Goal: Transaction & Acquisition: Purchase product/service

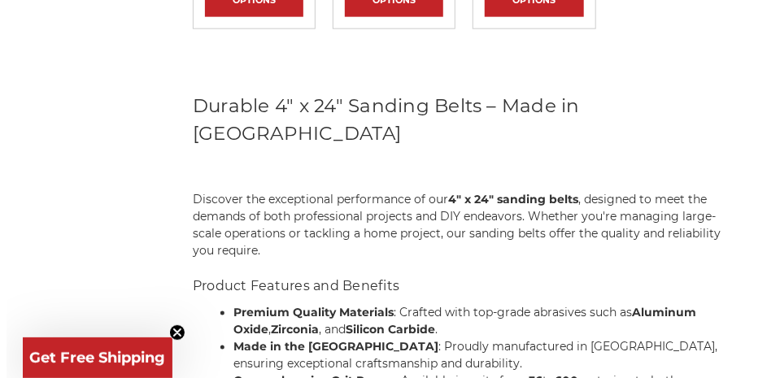
scroll to position [625, 0]
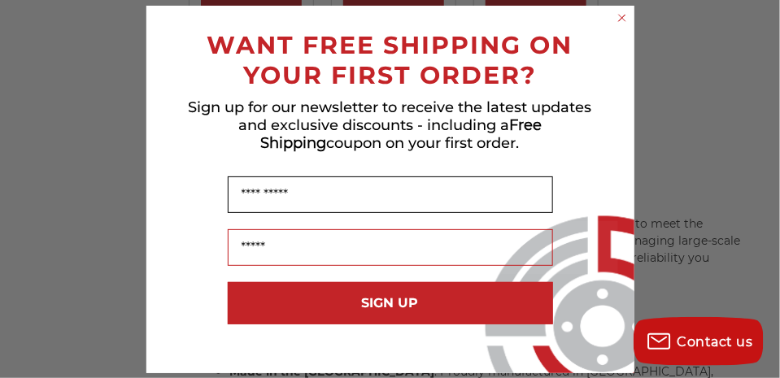
click at [294, 190] on input "Name" at bounding box center [390, 194] width 325 height 37
type input "******"
type input "**********"
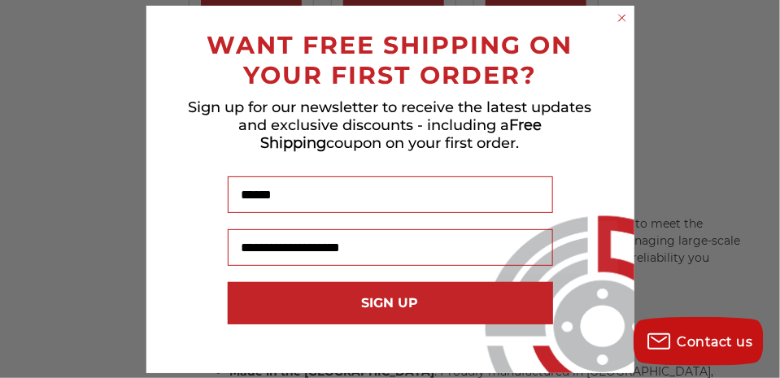
type input "******"
click at [390, 304] on button "SIGN UP" at bounding box center [390, 303] width 325 height 42
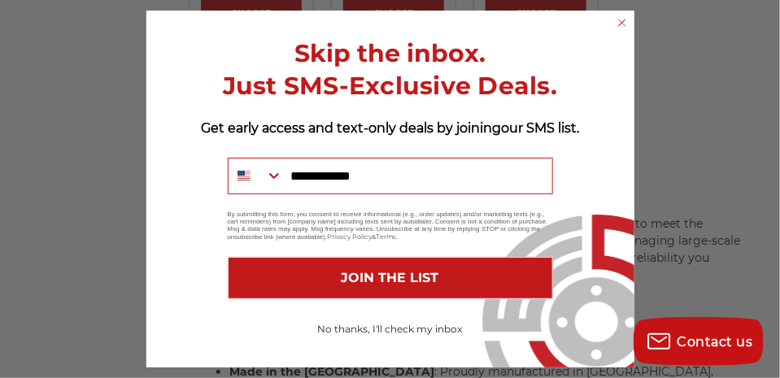
type input "**********"
click at [402, 277] on button "JOIN THE LIST" at bounding box center [390, 278] width 325 height 42
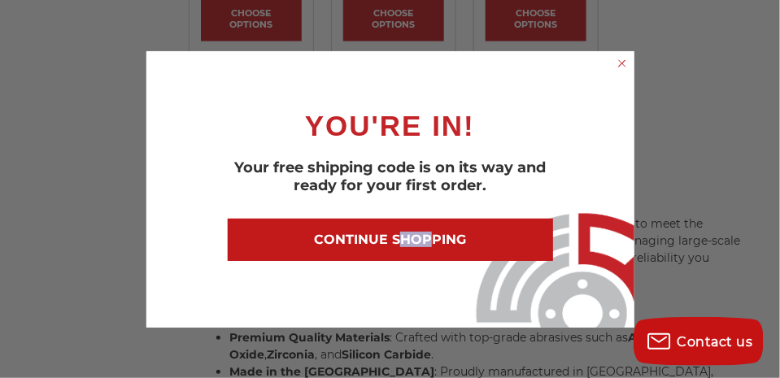
drag, startPoint x: 402, startPoint y: 277, endPoint x: 426, endPoint y: 238, distance: 46.0
click at [426, 238] on button "CONTINUE SHOPPING" at bounding box center [390, 240] width 325 height 42
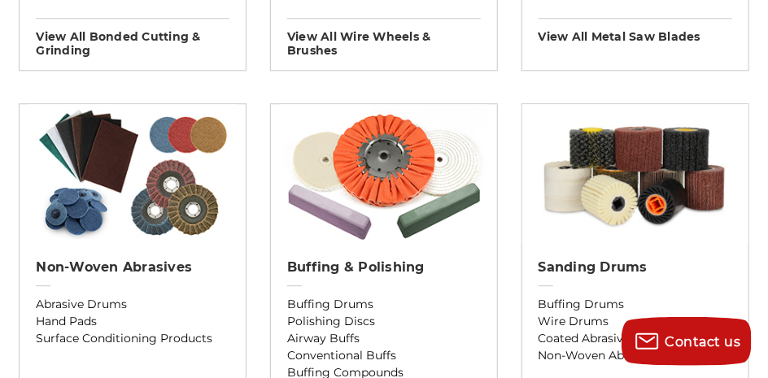
scroll to position [1304, 0]
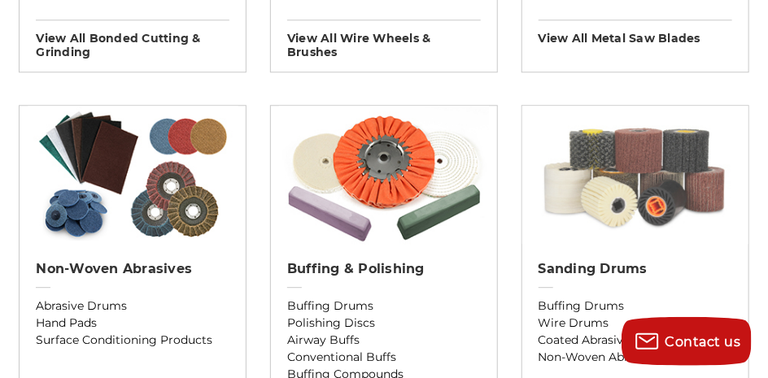
click at [581, 194] on img at bounding box center [635, 175] width 226 height 138
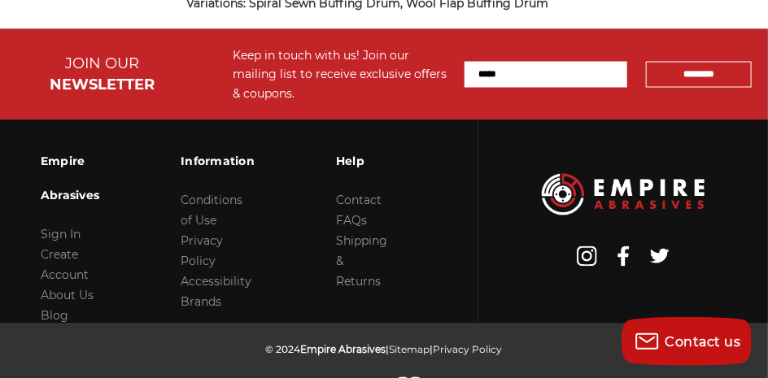
scroll to position [2792, 0]
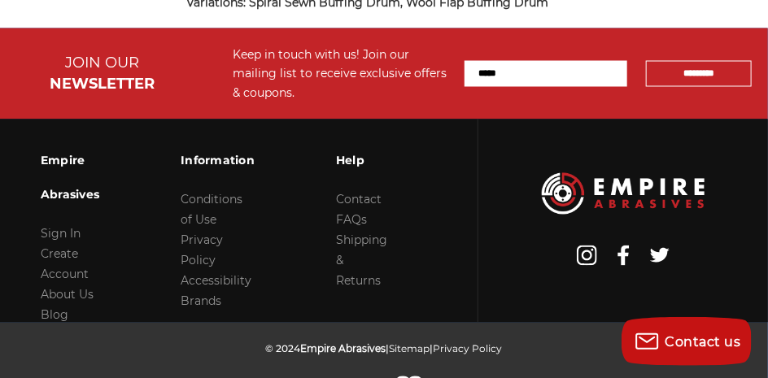
click at [494, 74] on input "Email Address" at bounding box center [545, 74] width 163 height 26
type input "**********"
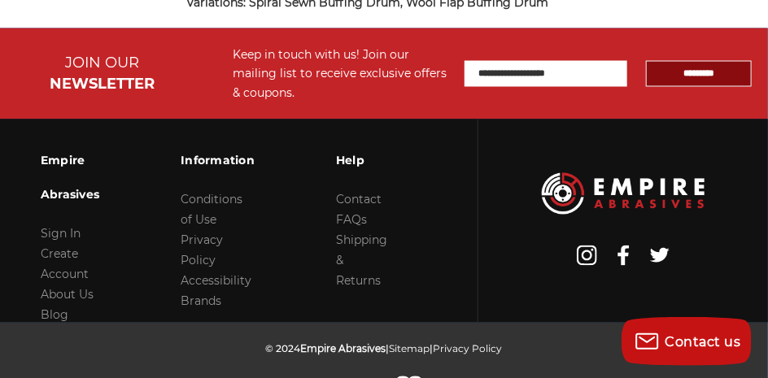
click at [683, 66] on input "*********" at bounding box center [699, 74] width 106 height 26
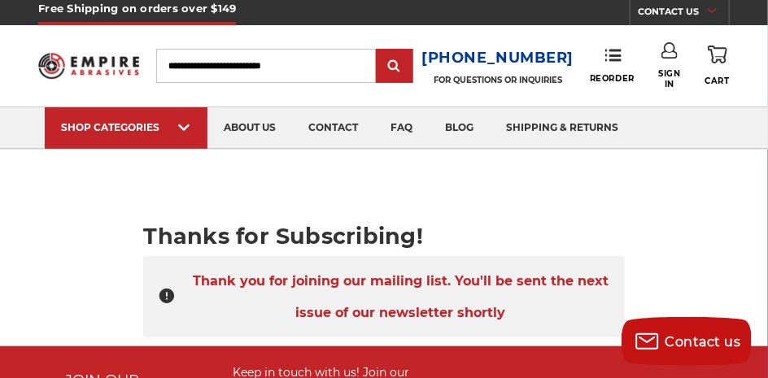
scroll to position [7, 0]
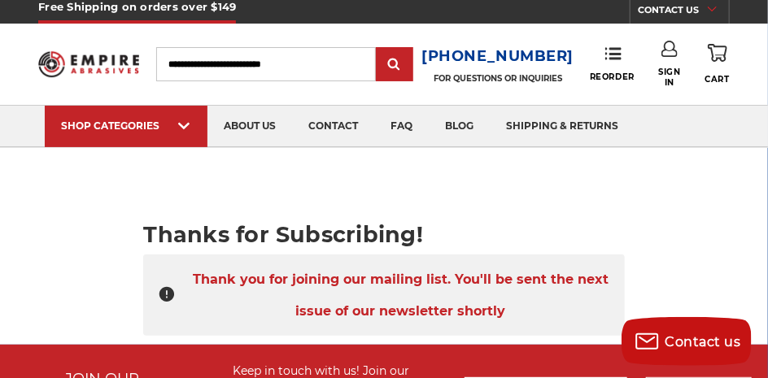
drag, startPoint x: 577, startPoint y: 149, endPoint x: 392, endPoint y: 166, distance: 186.2
click at [392, 166] on body "Free Shipping on orders over $149 CONTACT US Monday - Friday (excluding holiday…" at bounding box center [384, 361] width 768 height 737
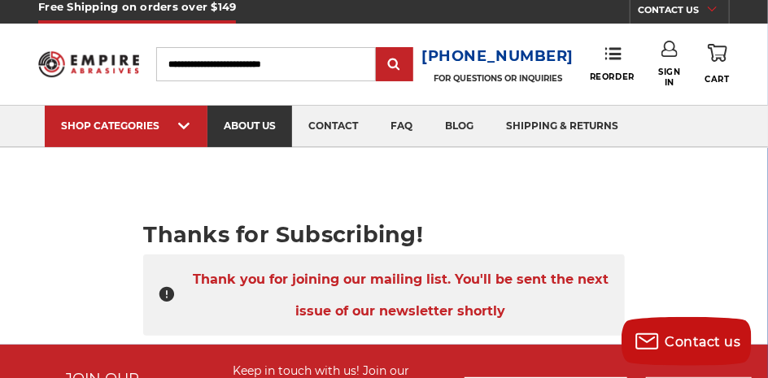
drag, startPoint x: 392, startPoint y: 166, endPoint x: 258, endPoint y: 124, distance: 140.5
click at [258, 124] on link "about us" at bounding box center [249, 126] width 85 height 41
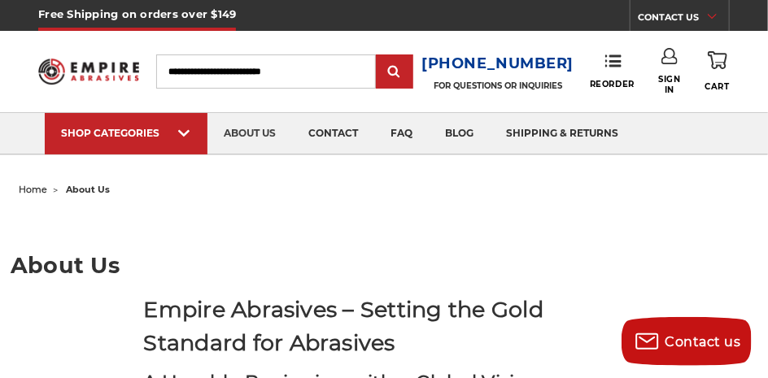
click at [238, 78] on input "Search" at bounding box center [266, 71] width 220 height 34
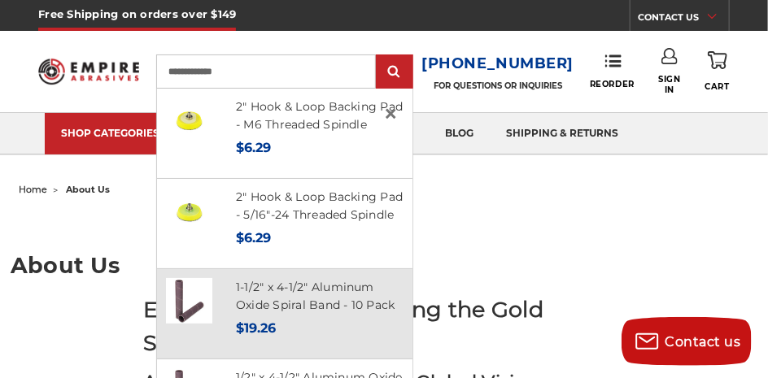
type input "**********"
click at [294, 315] on h4 "1-1/2" x 4-1/2" Aluminum Oxide Spiral Band - 10 Pack" at bounding box center [320, 296] width 168 height 37
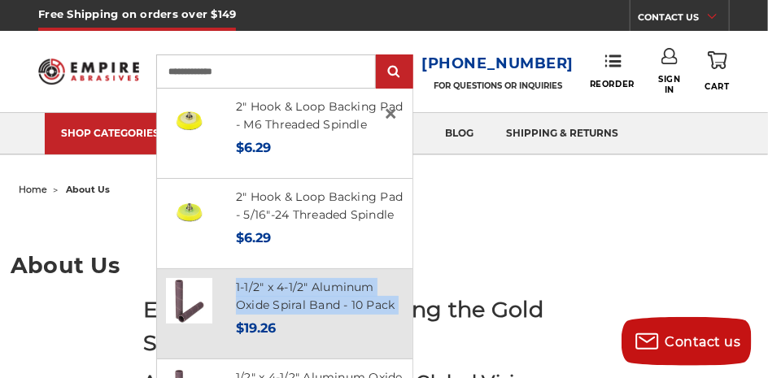
click at [294, 315] on h4 "1-1/2" x 4-1/2" Aluminum Oxide Spiral Band - 10 Pack" at bounding box center [320, 296] width 168 height 37
drag, startPoint x: 294, startPoint y: 315, endPoint x: 337, endPoint y: 312, distance: 42.4
click at [337, 312] on h4 "1-1/2" x 4-1/2" Aluminum Oxide Spiral Band - 10 Pack" at bounding box center [320, 296] width 168 height 37
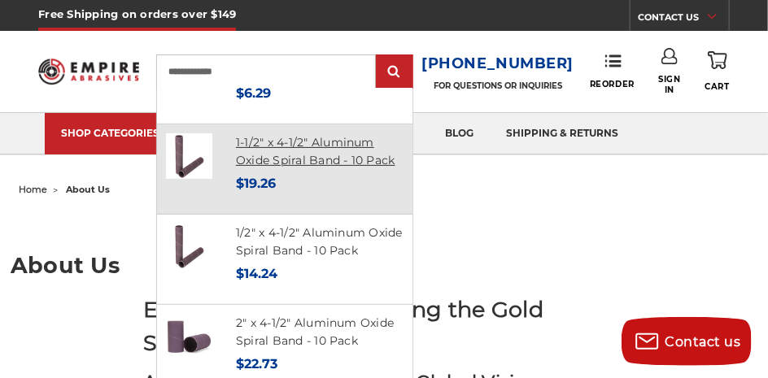
scroll to position [145, 0]
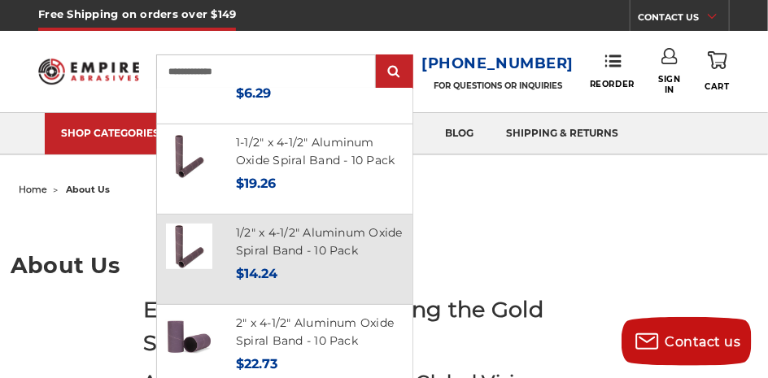
click at [290, 260] on h4 "1/2" x 4-1/2" Aluminum Oxide Spiral Band - 10 Pack" at bounding box center [320, 242] width 168 height 37
click at [329, 285] on div "Now: $14.24" at bounding box center [320, 274] width 168 height 22
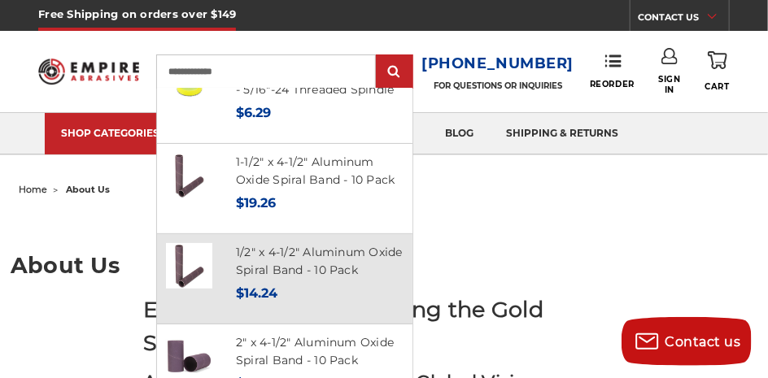
scroll to position [123, 0]
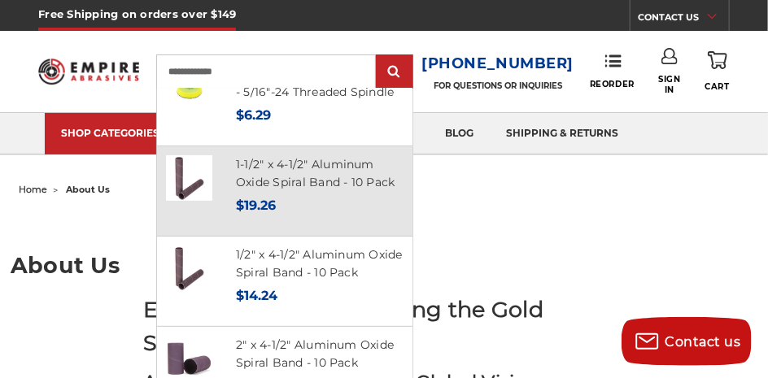
click at [344, 216] on div "Now: $19.26" at bounding box center [320, 205] width 168 height 22
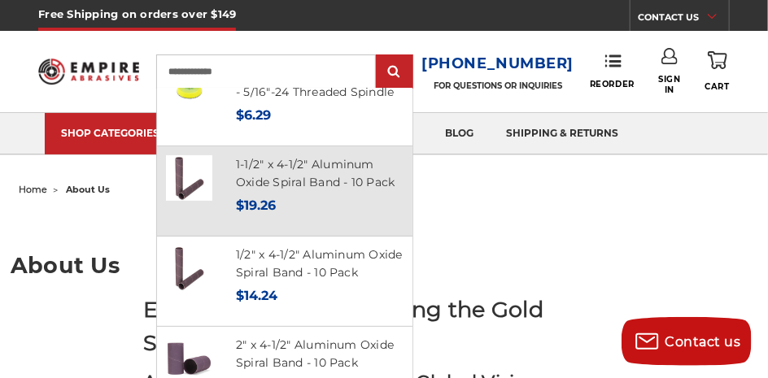
click at [344, 216] on div "Now: $19.26" at bounding box center [320, 205] width 168 height 22
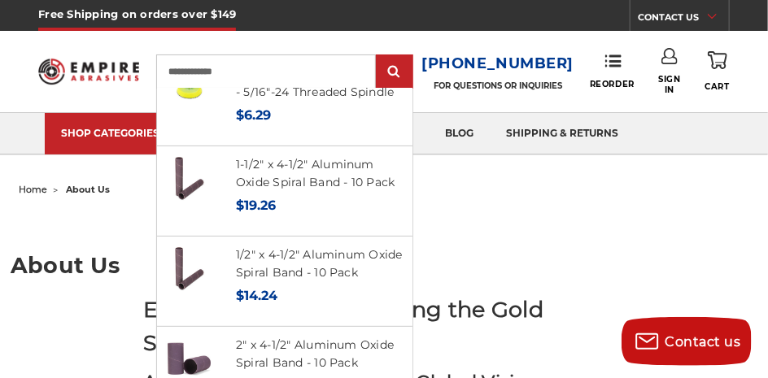
click at [403, 54] on div at bounding box center [394, 71] width 37 height 34
click at [407, 66] on input "submit" at bounding box center [394, 72] width 33 height 33
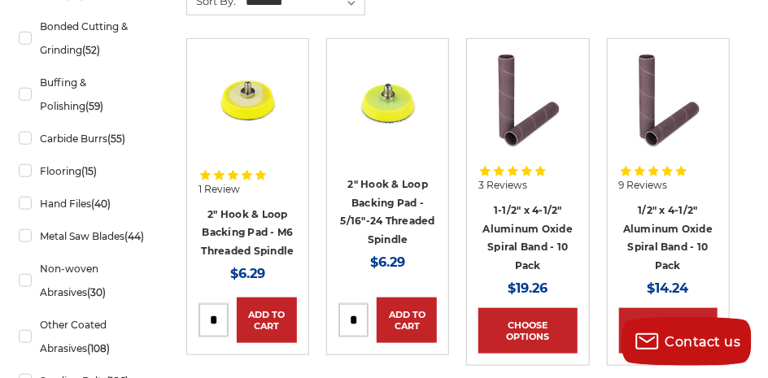
scroll to position [428, 0]
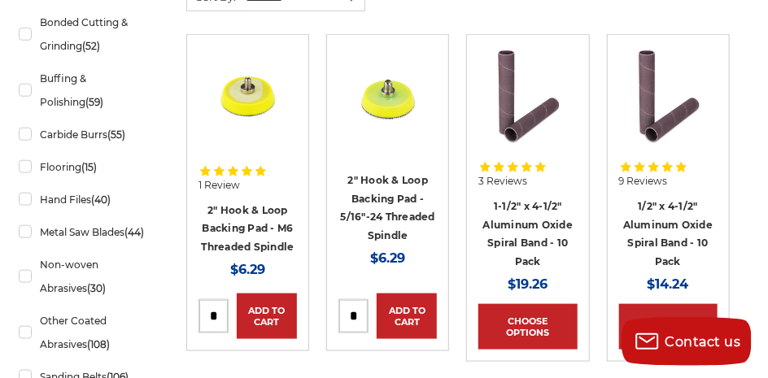
click at [661, 212] on h4 "1/2" x 4-1/2" Aluminum Oxide Spiral Band - 10 Pack" at bounding box center [668, 233] width 98 height 73
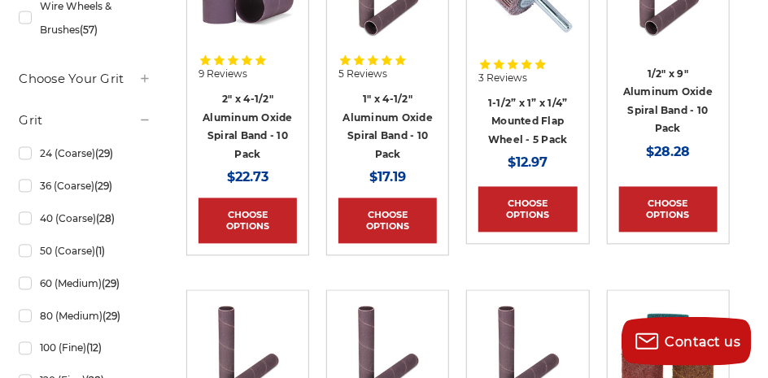
scroll to position [895, 0]
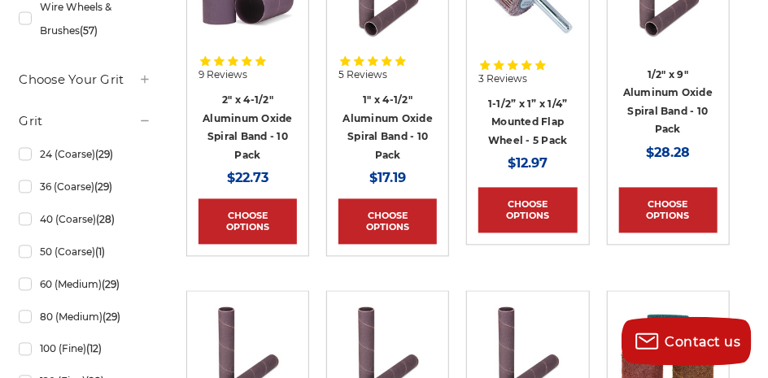
click at [248, 123] on h4 "2" x 4-1/2" Aluminum Oxide Spiral Band - 10 Pack" at bounding box center [247, 127] width 98 height 73
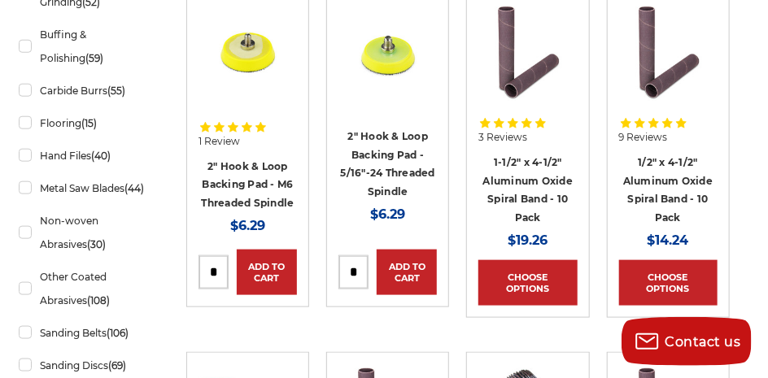
scroll to position [471, 0]
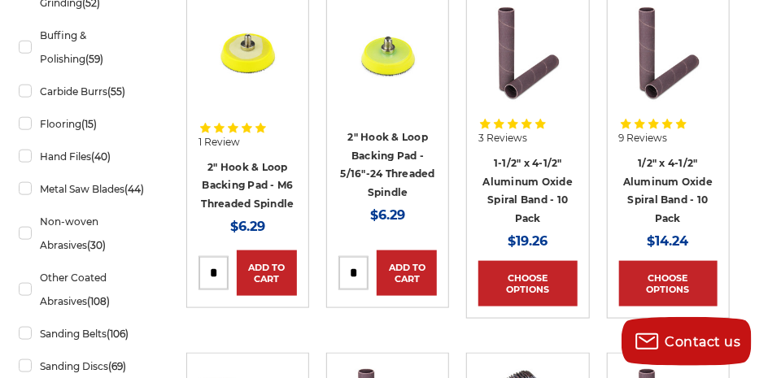
click at [652, 133] on span "9 Reviews" at bounding box center [643, 138] width 49 height 10
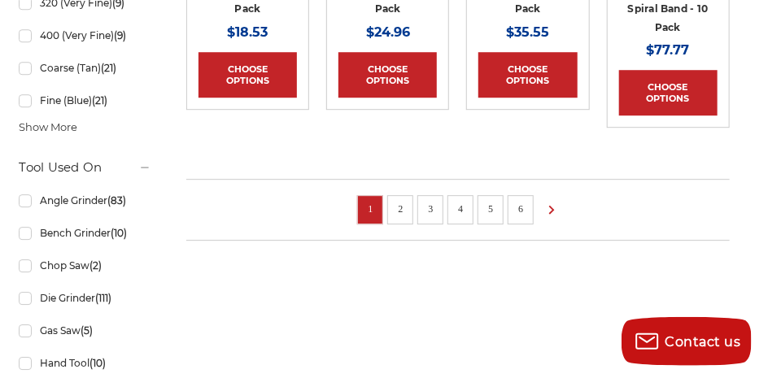
scroll to position [1404, 0]
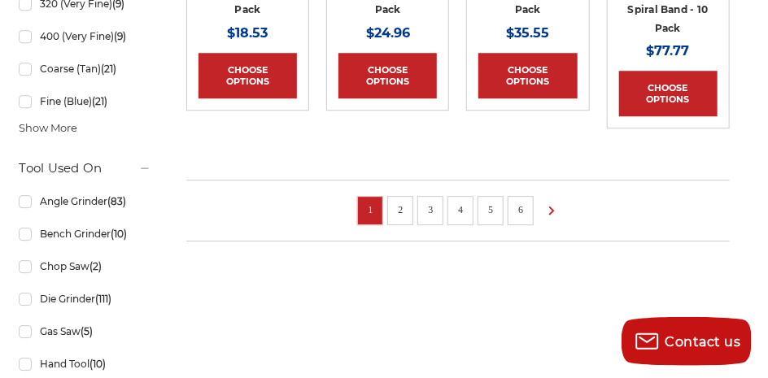
click at [394, 211] on link "2" at bounding box center [400, 210] width 16 height 18
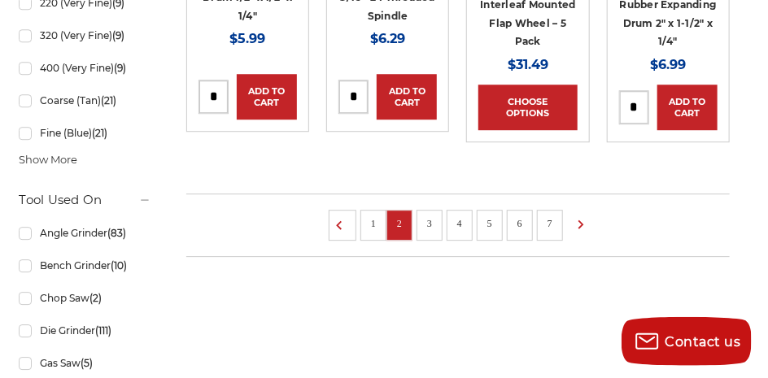
scroll to position [1374, 0]
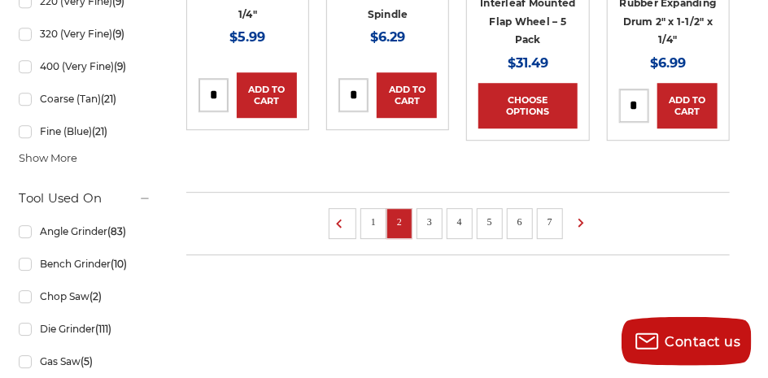
click at [426, 218] on link "3" at bounding box center [429, 222] width 16 height 18
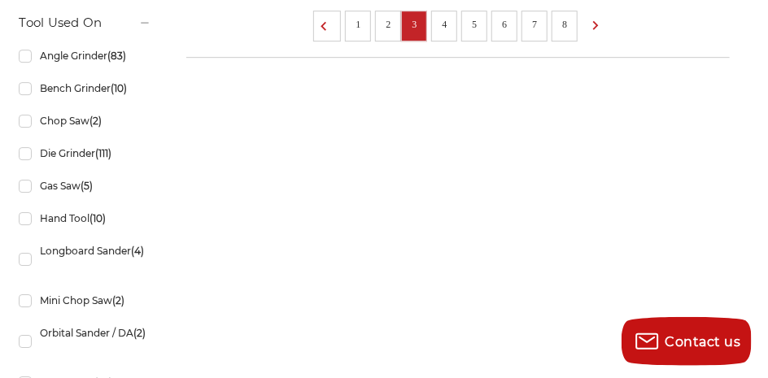
scroll to position [1555, 0]
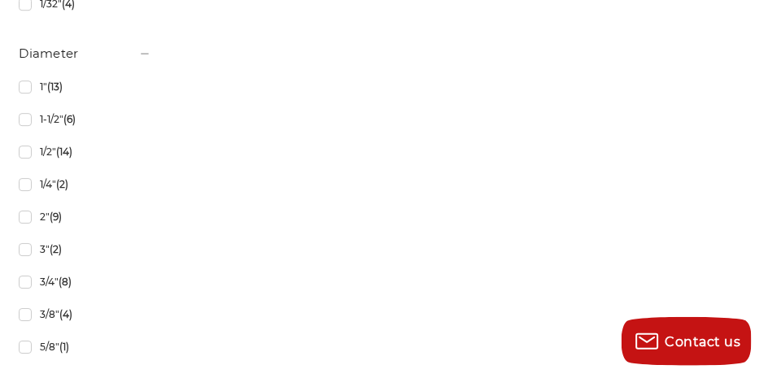
scroll to position [3401, 0]
click at [53, 150] on link "1/2" (14)" at bounding box center [85, 152] width 133 height 28
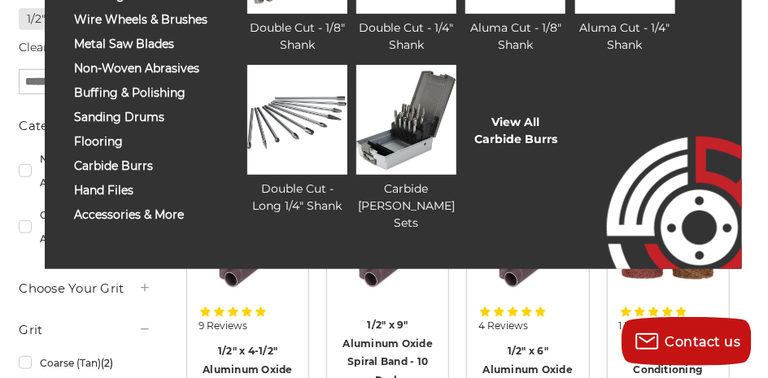
scroll to position [284, 0]
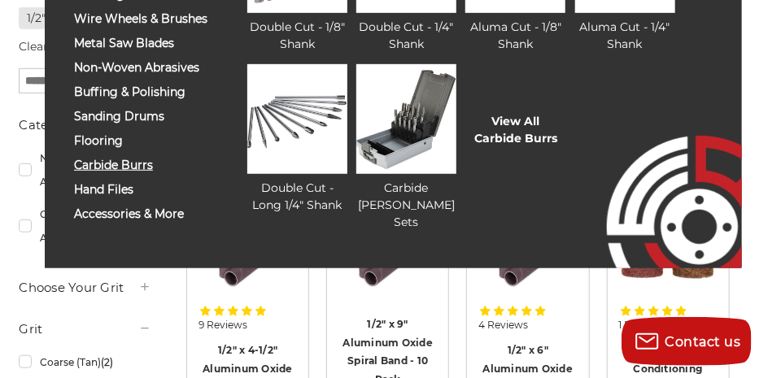
click at [145, 164] on span "carbide burrs" at bounding box center [143, 165] width 138 height 12
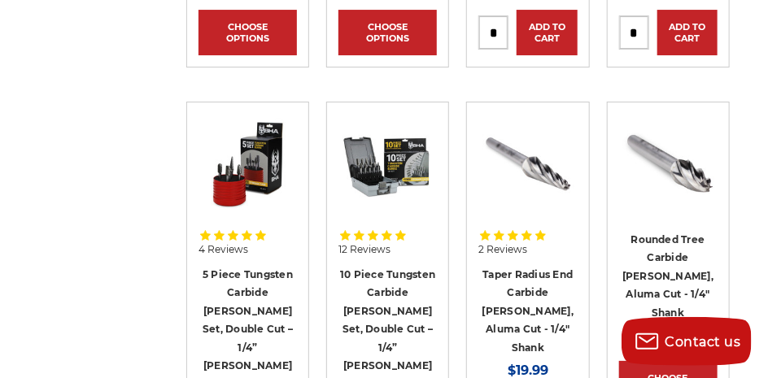
scroll to position [1794, 0]
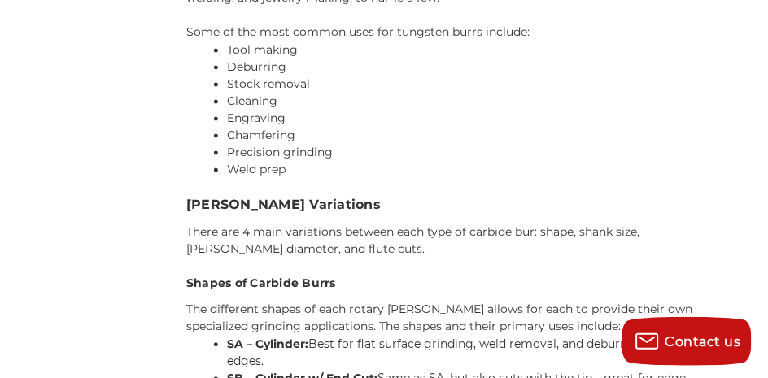
scroll to position [6685, 0]
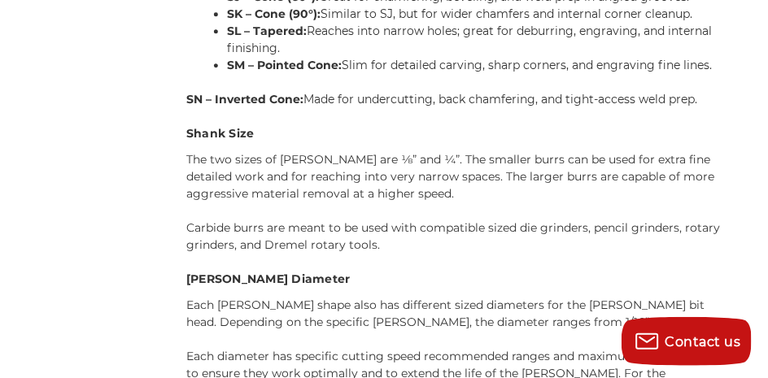
scroll to position [7256, 0]
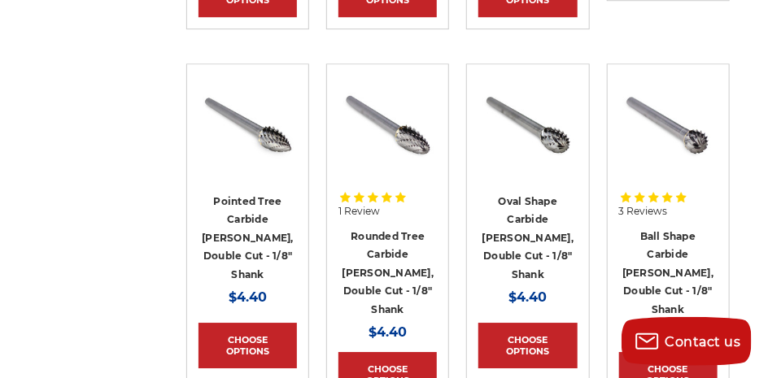
scroll to position [5273, 0]
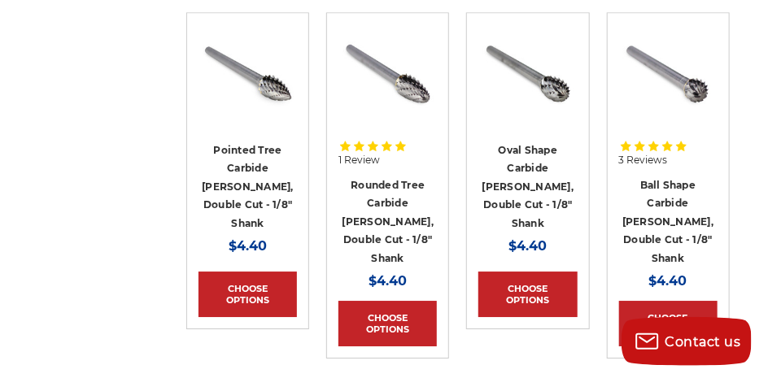
scroll to position [5329, 0]
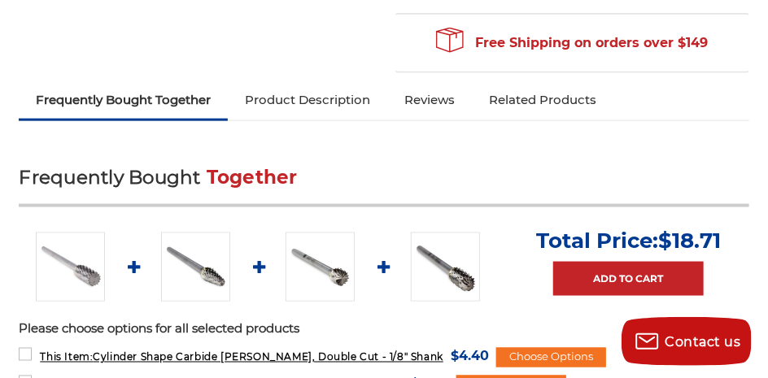
scroll to position [602, 0]
